Goal: Task Accomplishment & Management: Complete application form

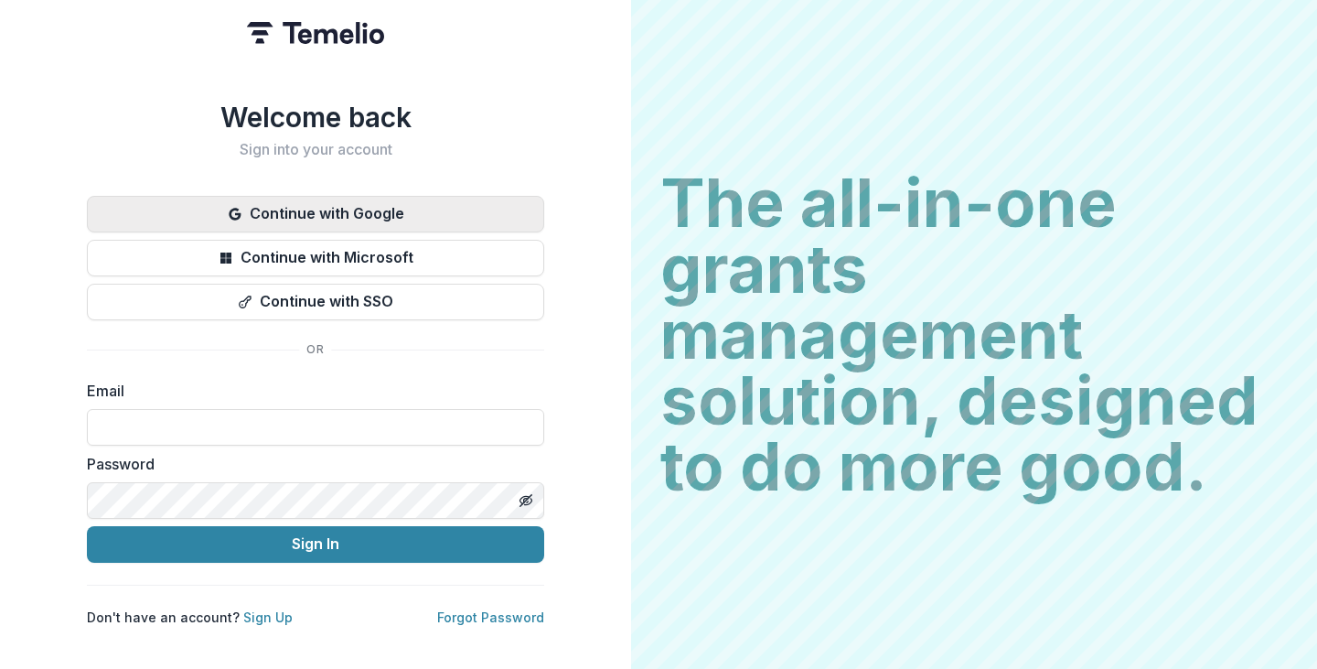
click at [265, 208] on button "Continue with Google" at bounding box center [315, 214] width 457 height 37
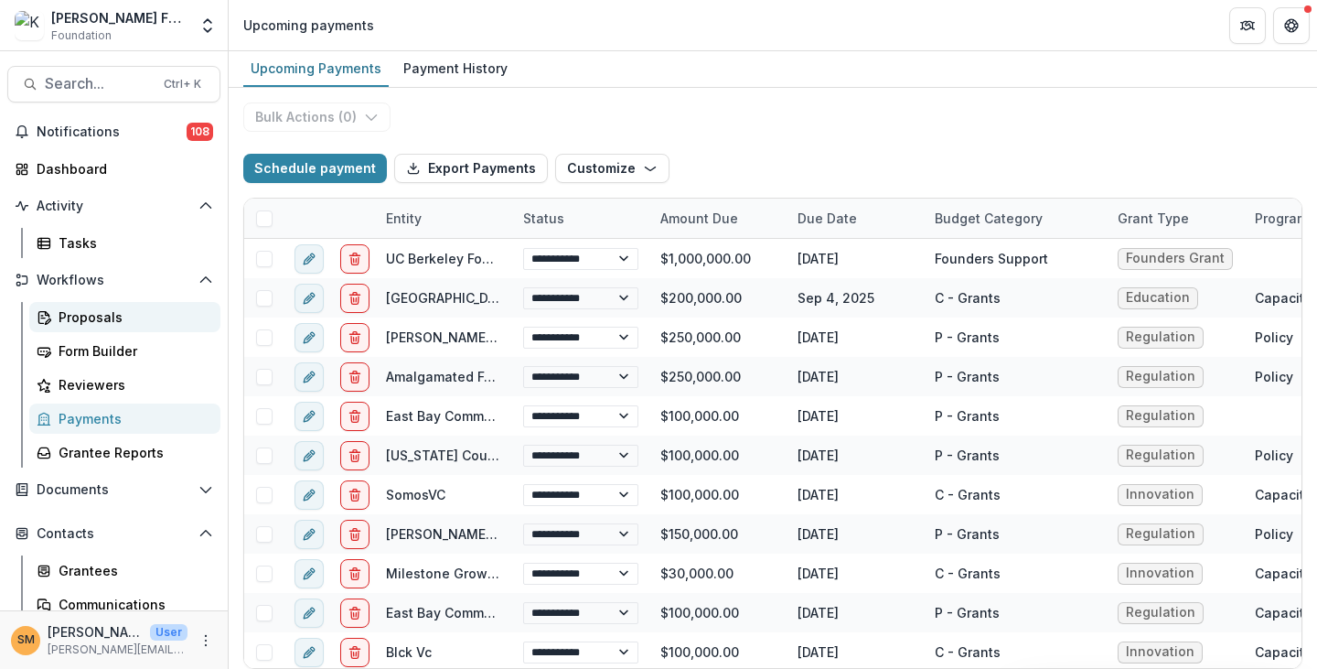
click at [86, 317] on div "Proposals" at bounding box center [132, 316] width 147 height 19
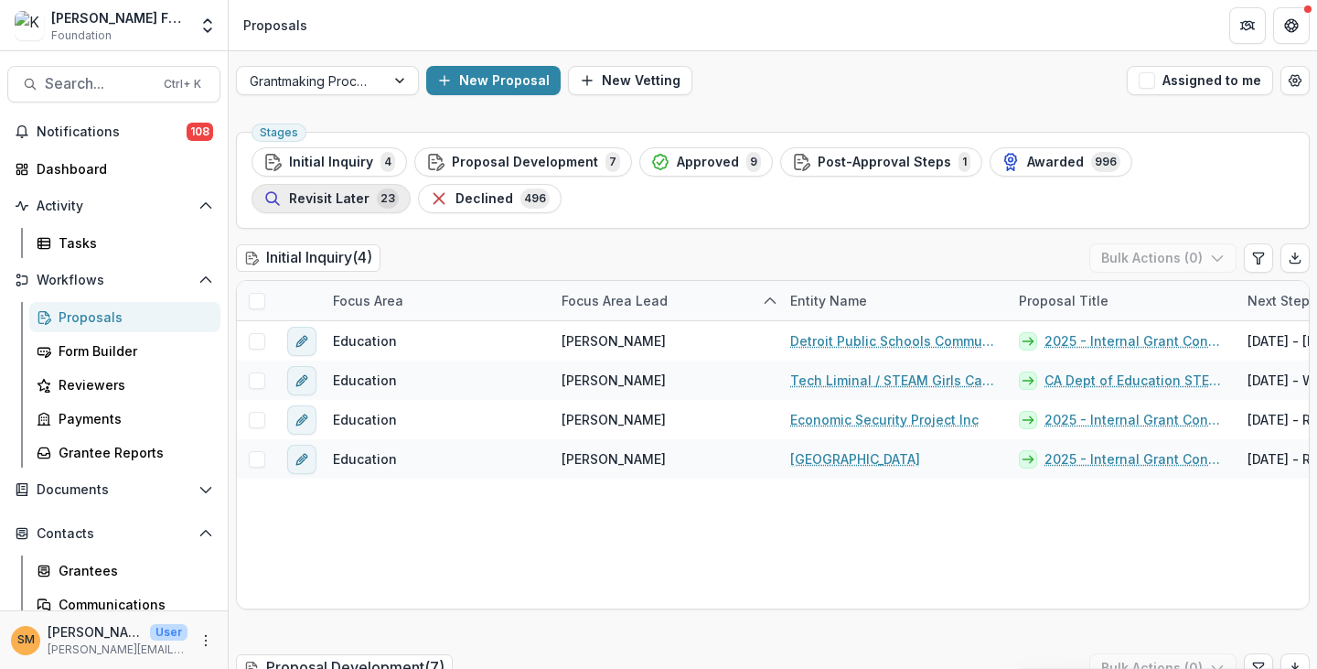
click at [370, 191] on span "Revisit Later" at bounding box center [329, 199] width 80 height 16
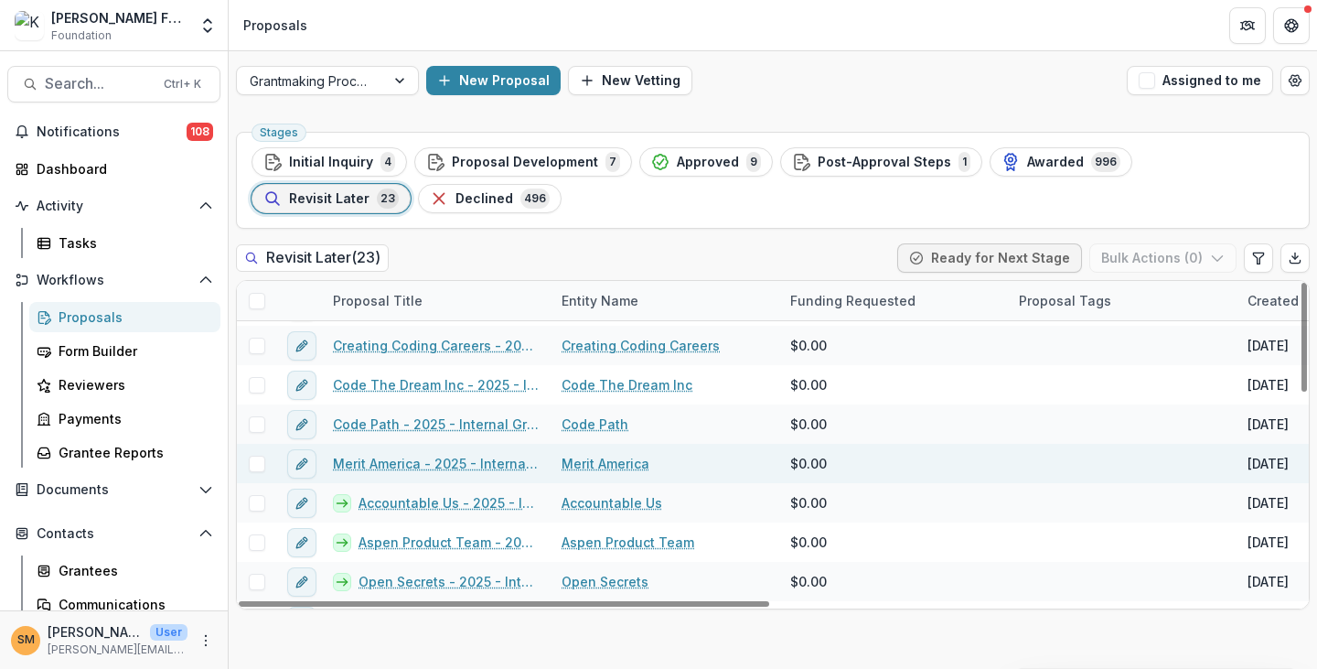
scroll to position [616, 0]
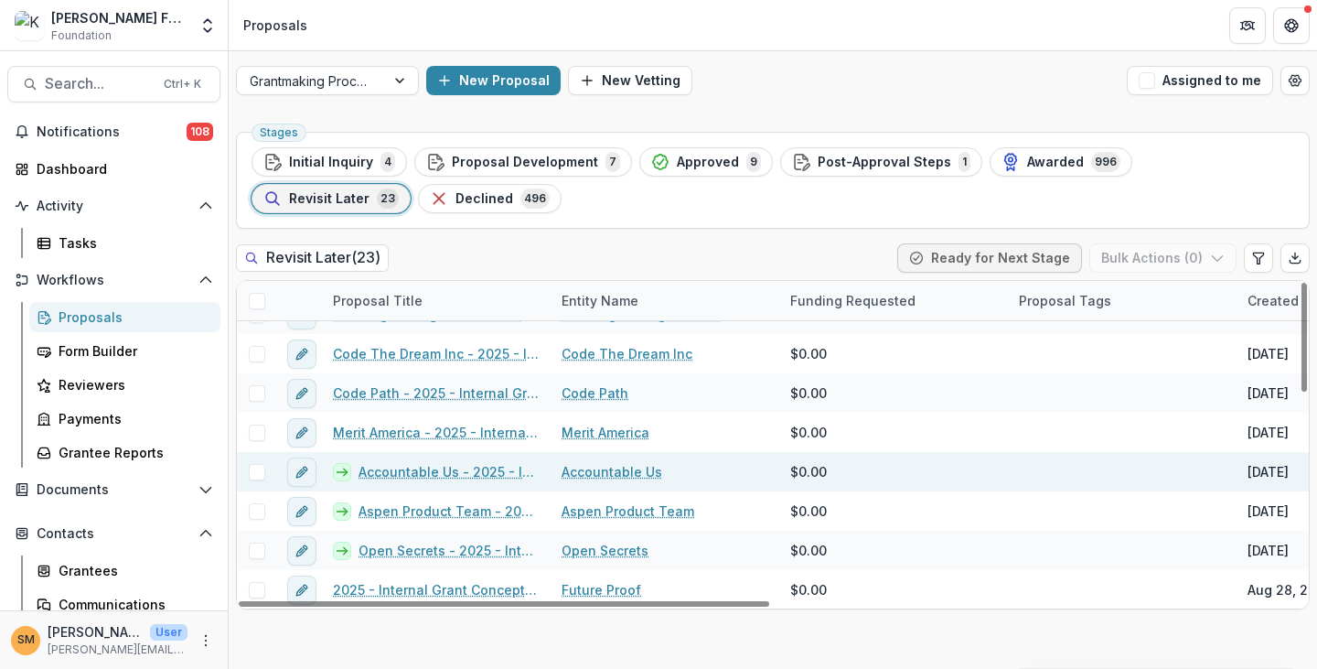
click at [419, 475] on link "Accountable Us - 2025 - Internal Grant Concept Form" at bounding box center [449, 471] width 181 height 19
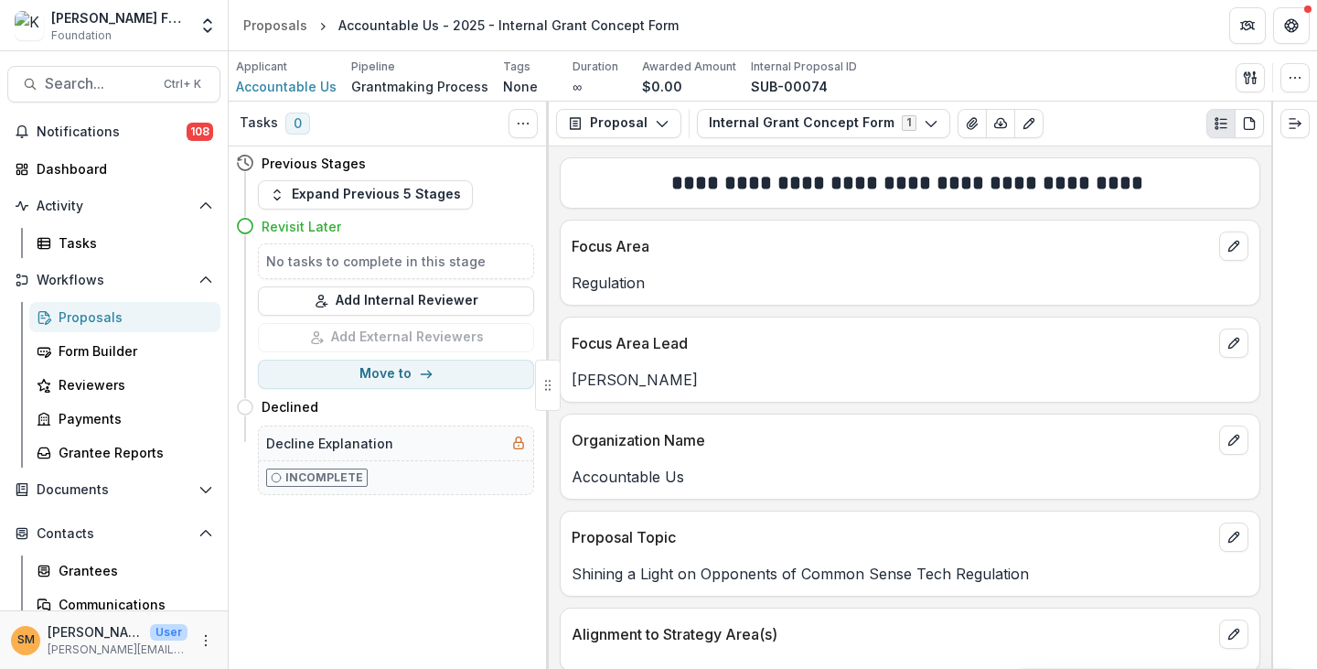
click at [284, 229] on h4 "Revisit Later" at bounding box center [302, 226] width 80 height 19
click at [274, 200] on icon "button" at bounding box center [277, 195] width 15 height 15
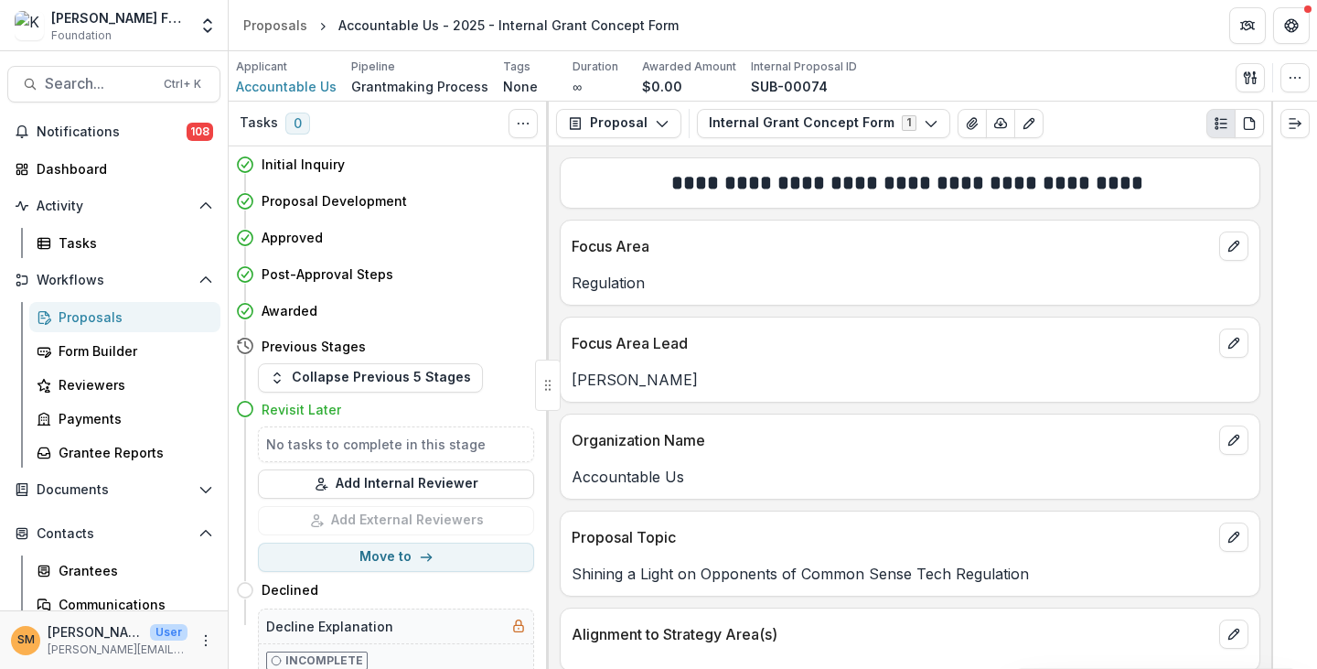
click at [361, 447] on h5 "No tasks to complete in this stage" at bounding box center [396, 443] width 260 height 19
click at [351, 446] on h5 "No tasks to complete in this stage" at bounding box center [396, 443] width 260 height 19
drag, startPoint x: 276, startPoint y: 439, endPoint x: 510, endPoint y: 438, distance: 234.2
click at [510, 438] on h5 "No tasks to complete in this stage" at bounding box center [396, 443] width 260 height 19
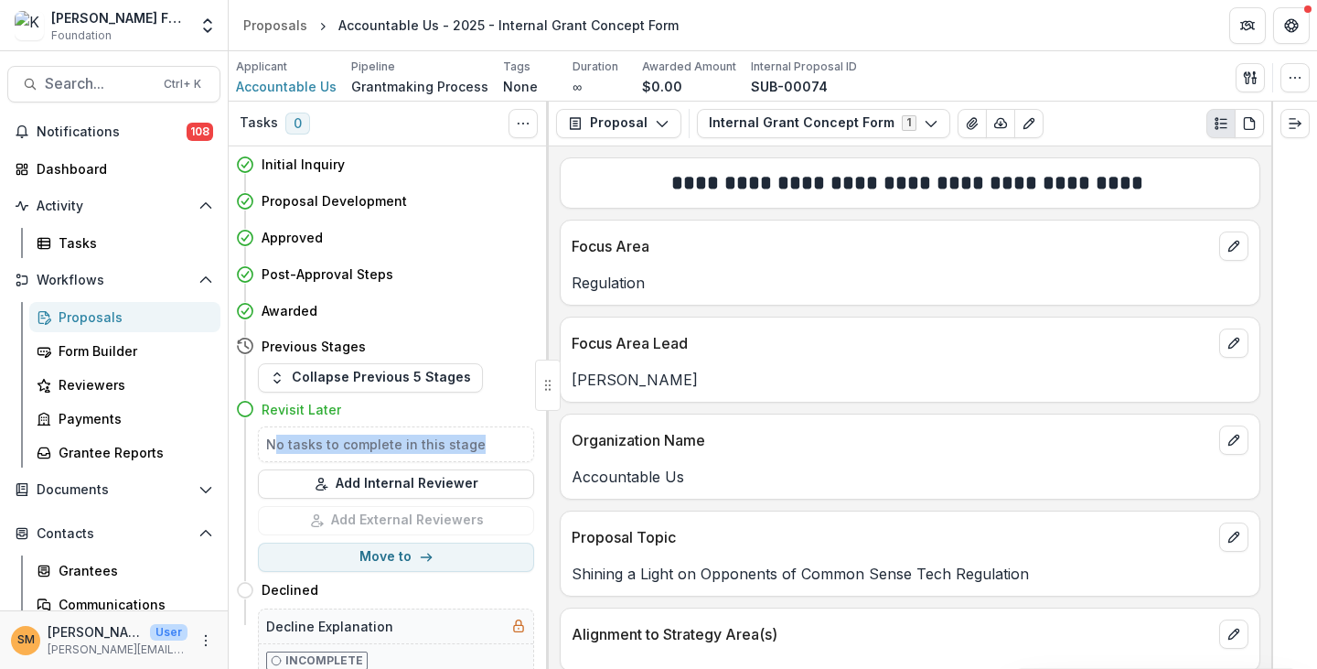
click at [472, 442] on h5 "No tasks to complete in this stage" at bounding box center [396, 443] width 260 height 19
